Goal: Navigation & Orientation: Find specific page/section

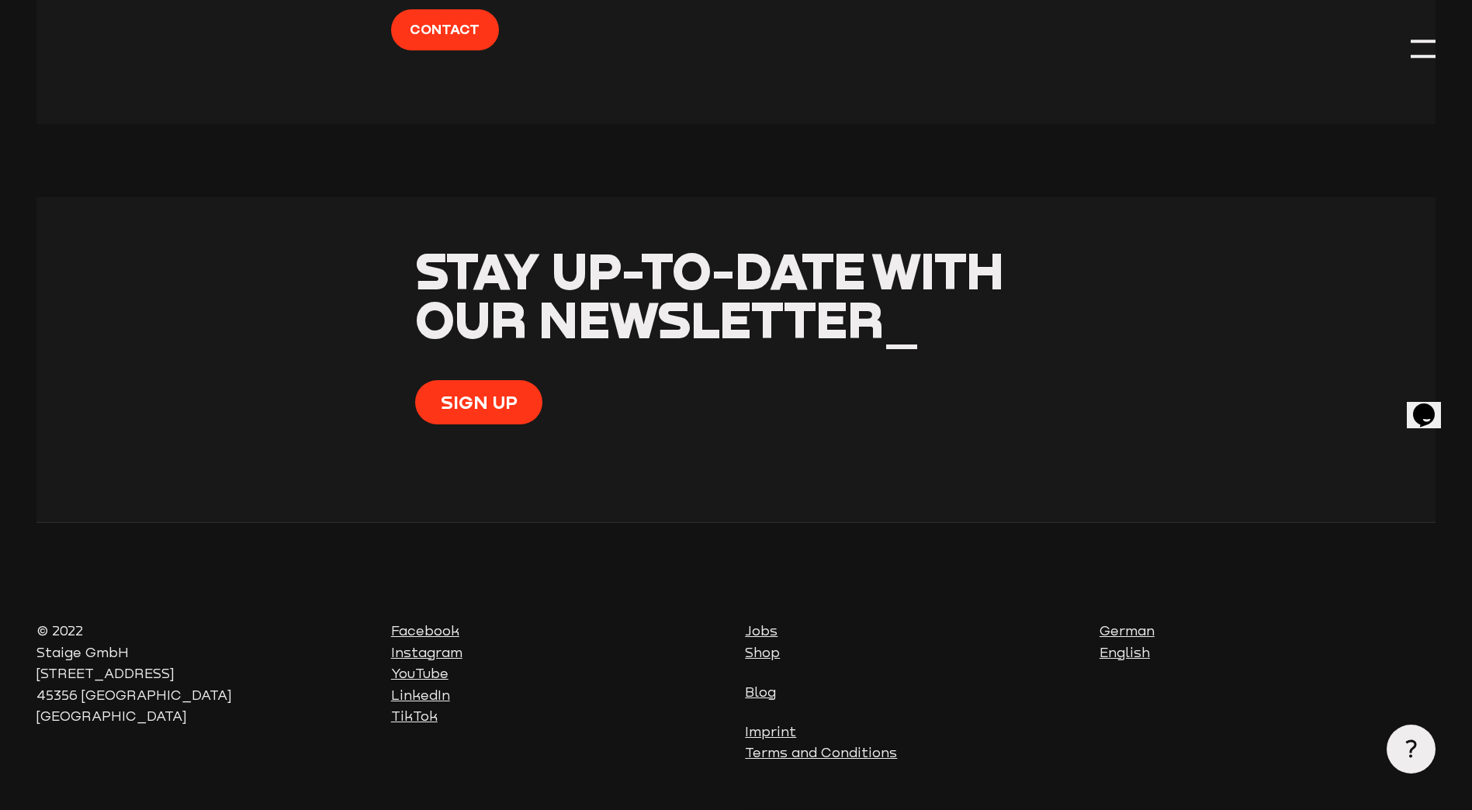
scroll to position [6038, 0]
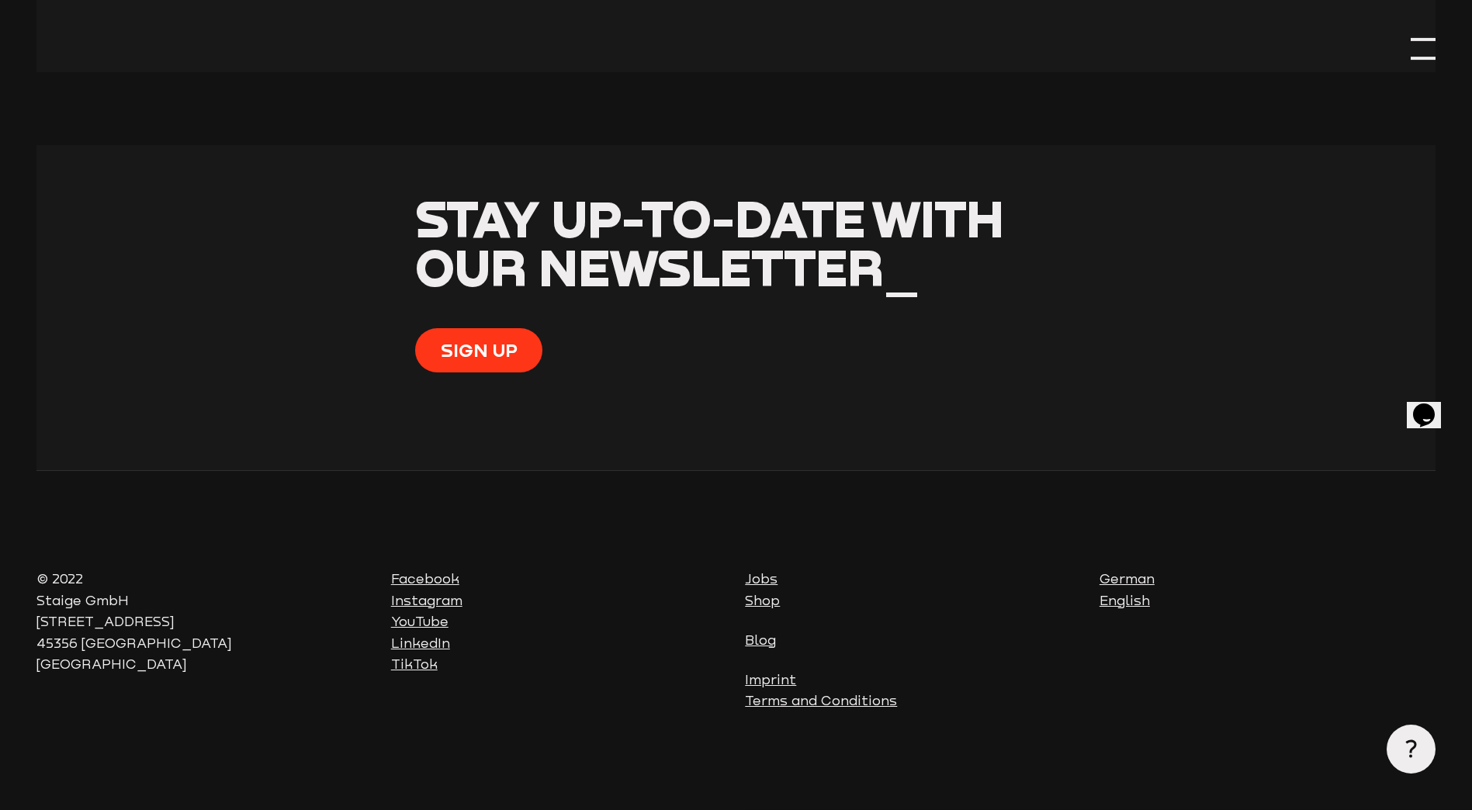
click at [1425, 61] on div at bounding box center [1423, 48] width 24 height 24
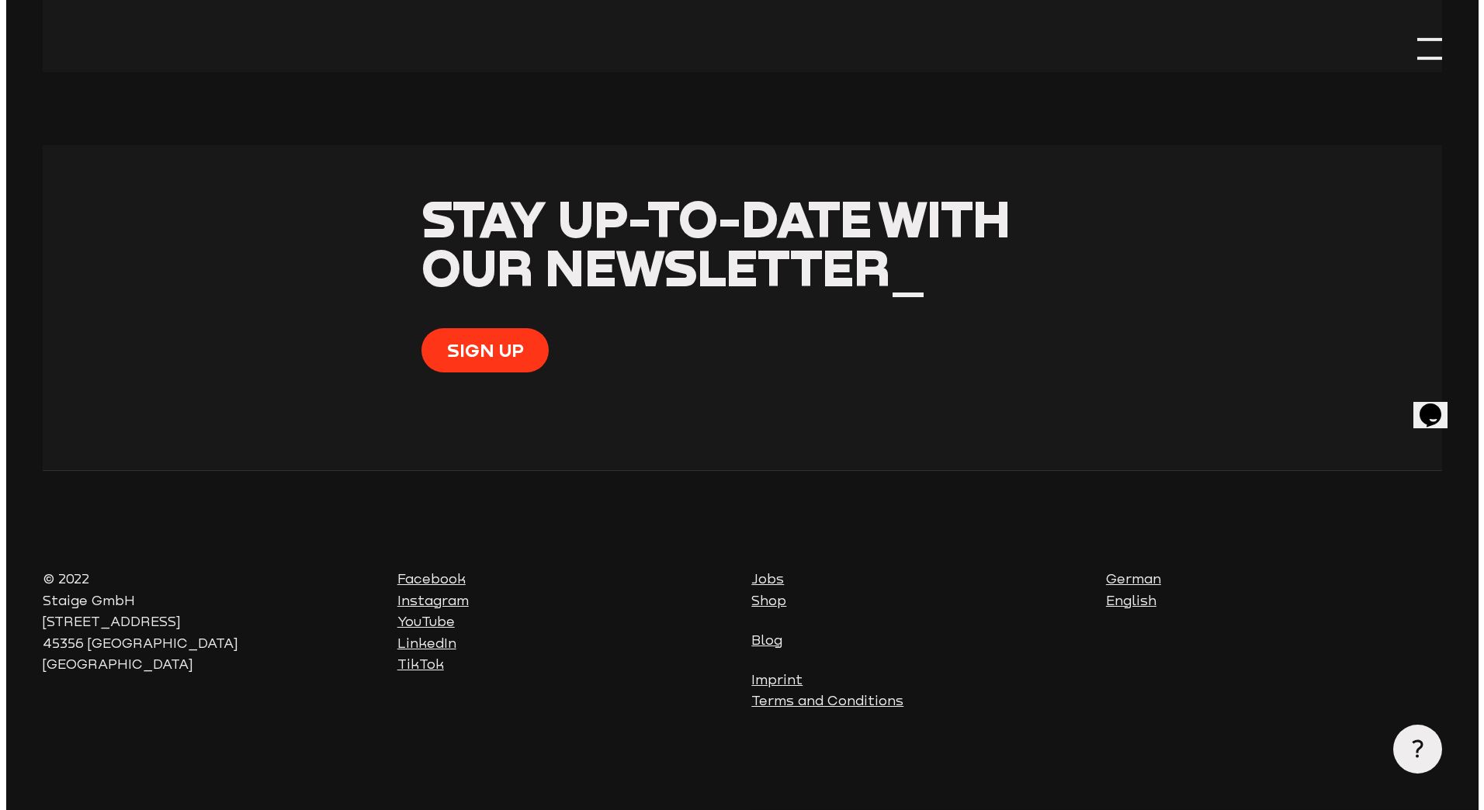
scroll to position [6052, 0]
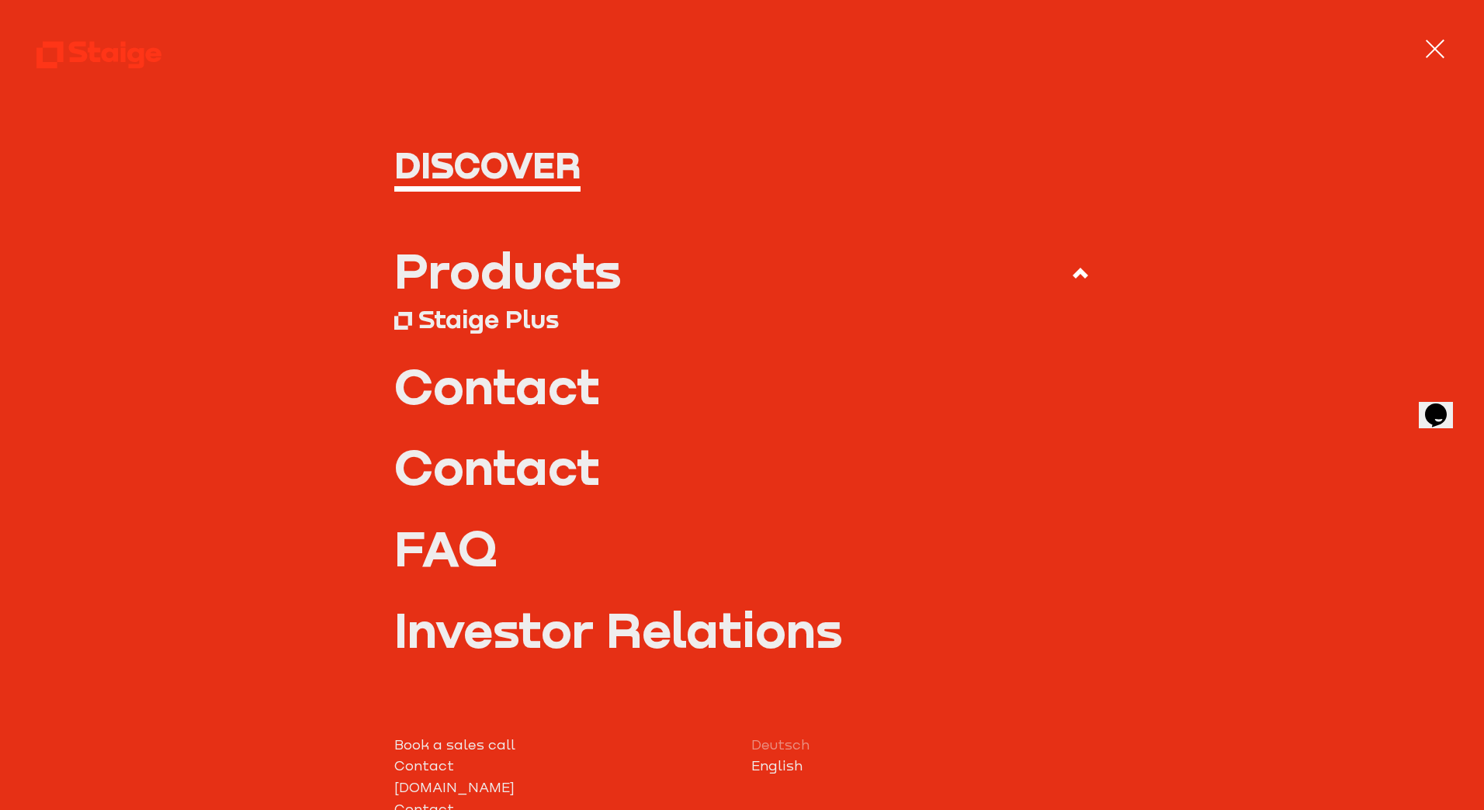
click at [573, 285] on div "Products" at bounding box center [507, 269] width 227 height 49
click at [0, 0] on input "Products" at bounding box center [0, 0] width 0 height 0
click at [501, 319] on div "Staige Plus" at bounding box center [488, 318] width 140 height 30
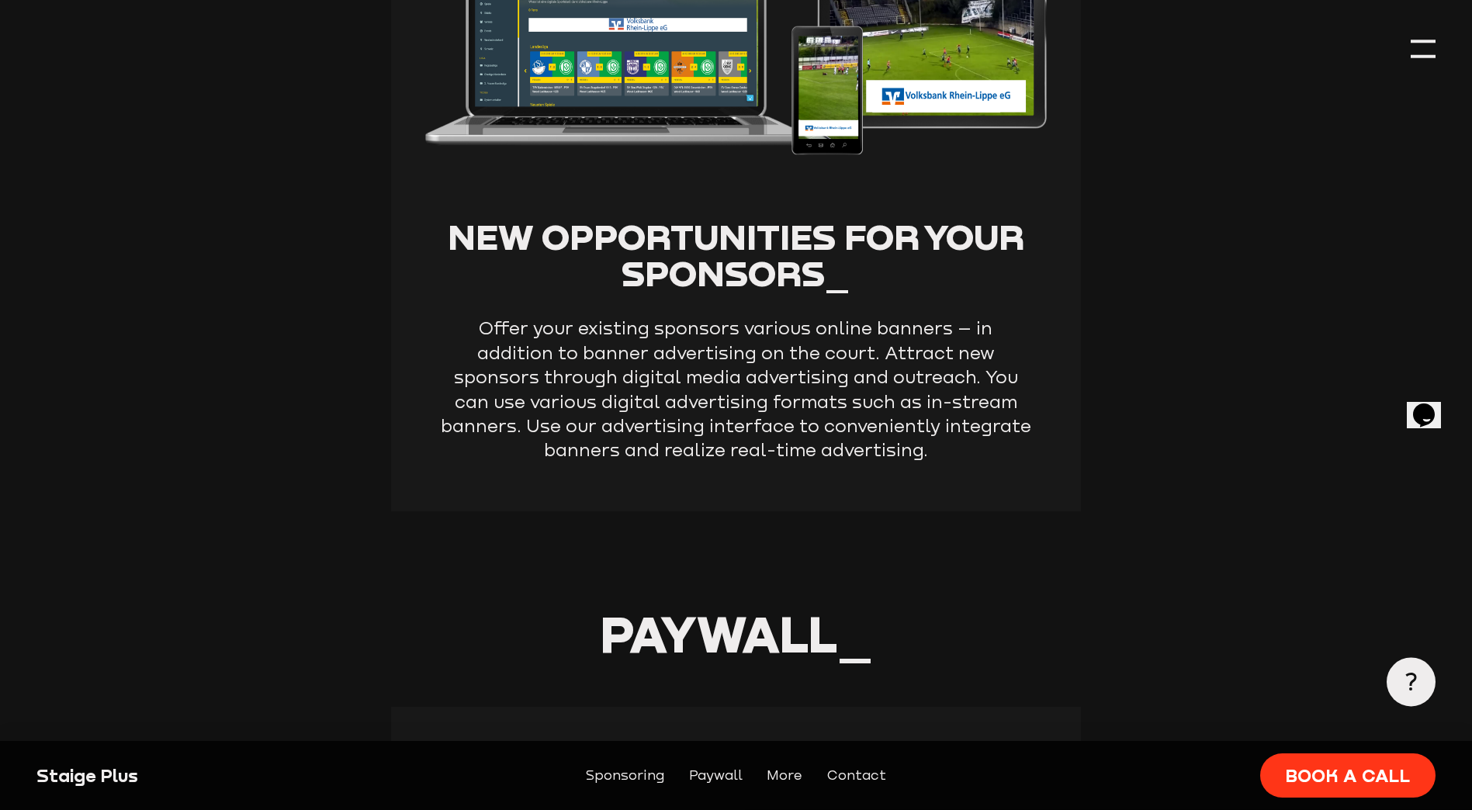
scroll to position [1352, 0]
click at [1414, 40] on div at bounding box center [1423, 39] width 24 height 3
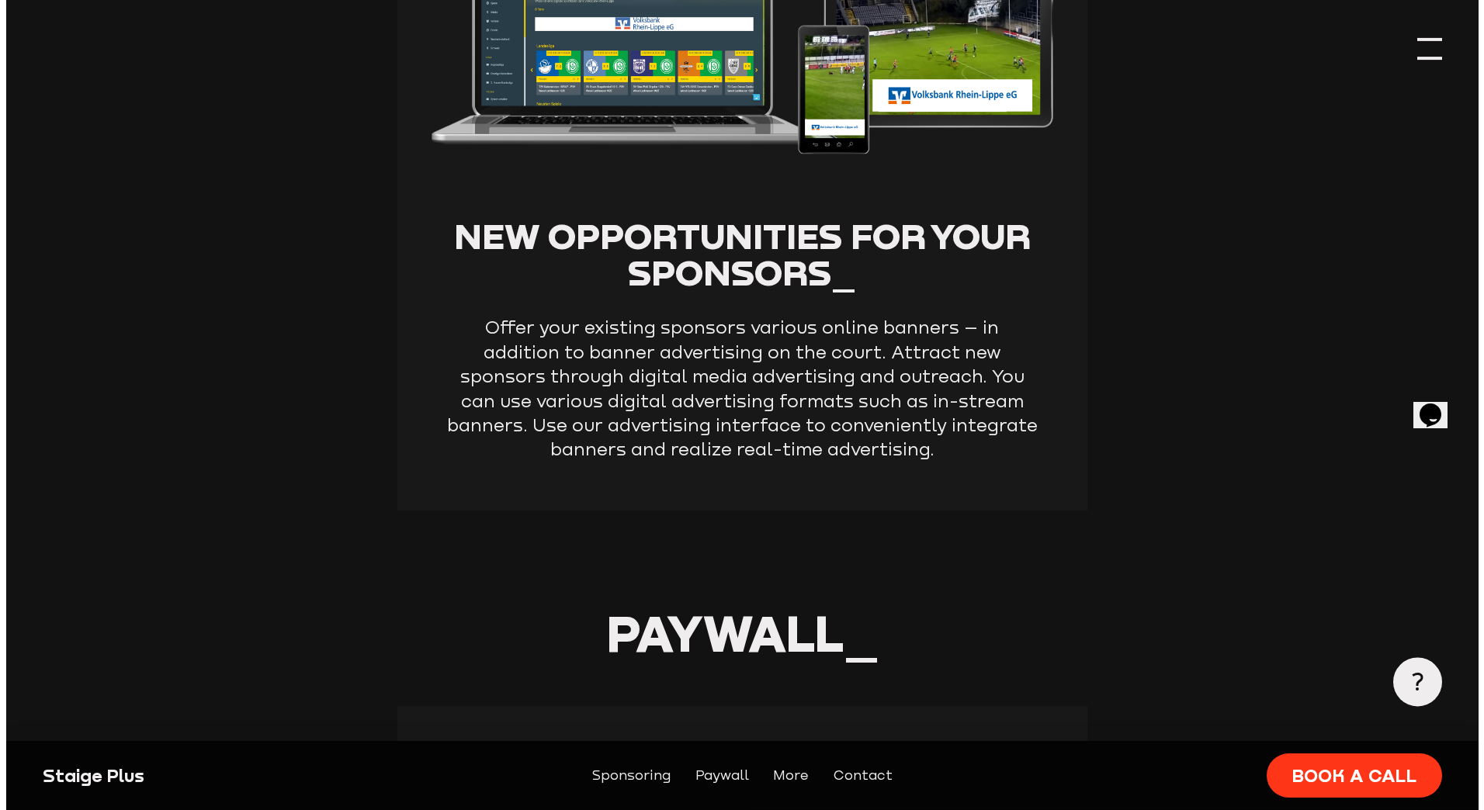
scroll to position [1284, 0]
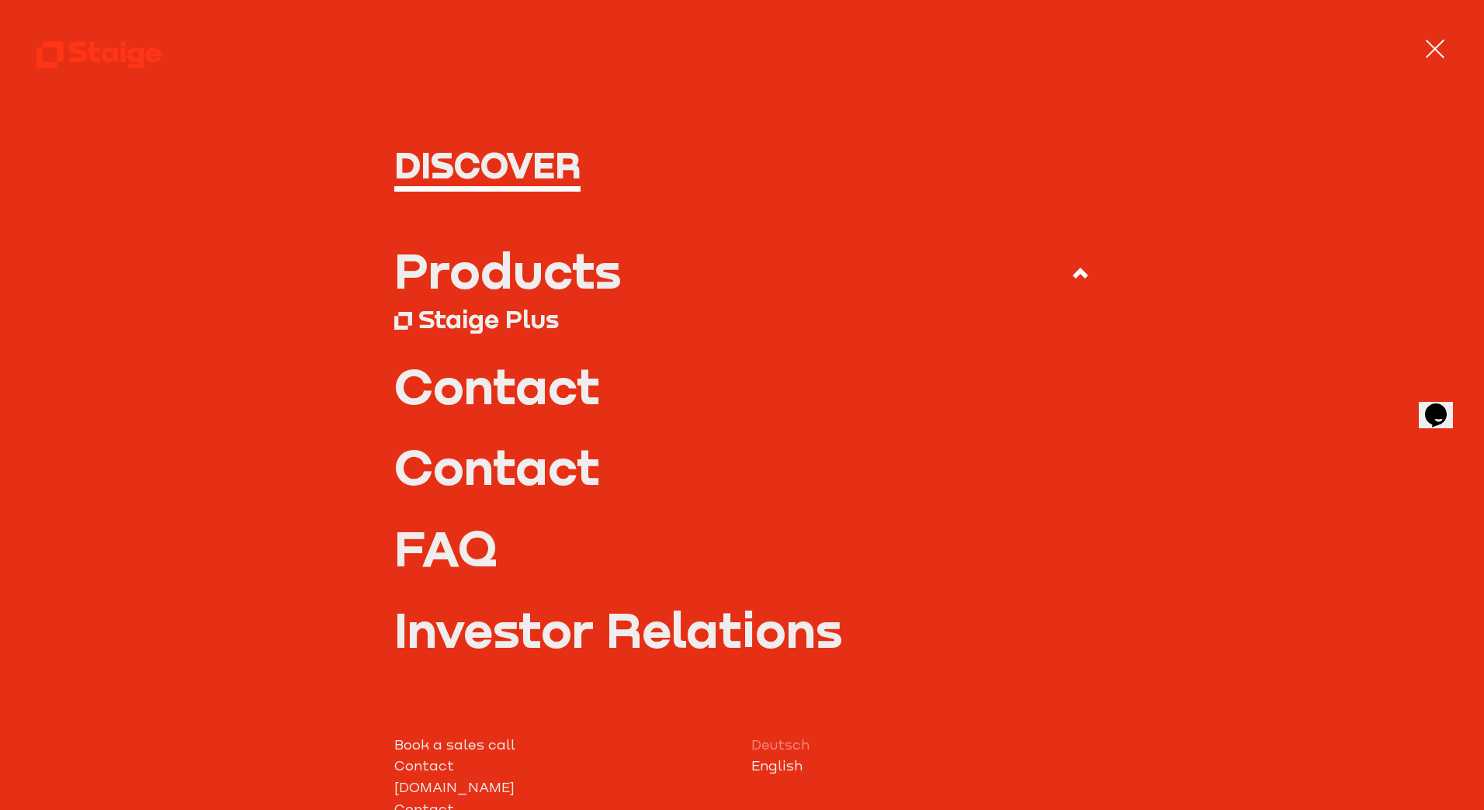
click at [740, 612] on link "Investor Relations" at bounding box center [742, 629] width 696 height 49
